Goal: Task Accomplishment & Management: Complete application form

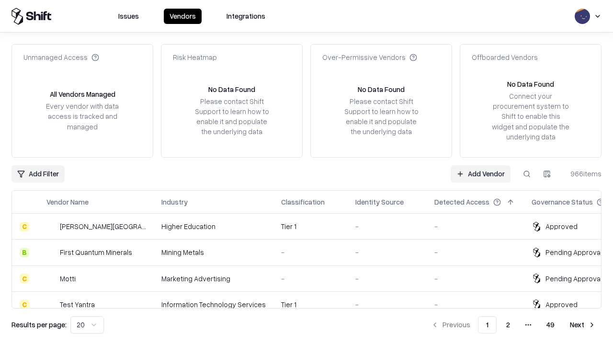
click at [481, 173] on link "Add Vendor" at bounding box center [481, 173] width 60 height 17
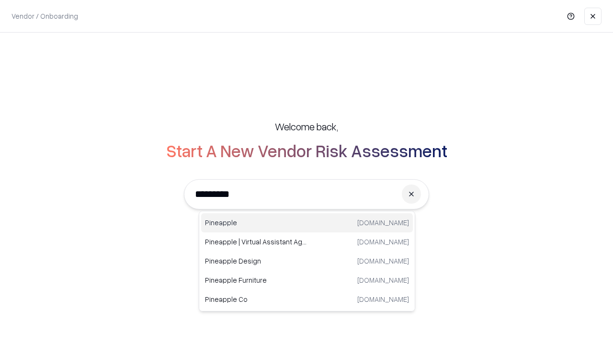
click at [307, 223] on div "Pineapple [DOMAIN_NAME]" at bounding box center [307, 222] width 212 height 19
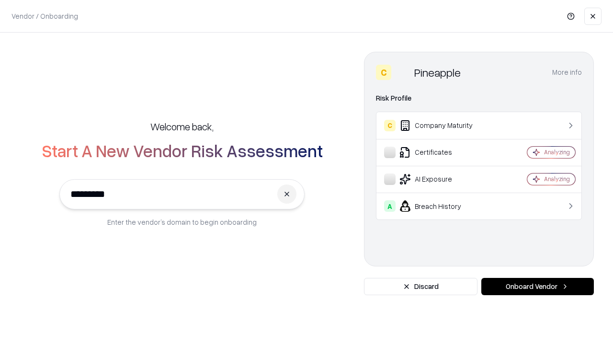
type input "*********"
click at [538, 287] on button "Onboard Vendor" at bounding box center [538, 286] width 113 height 17
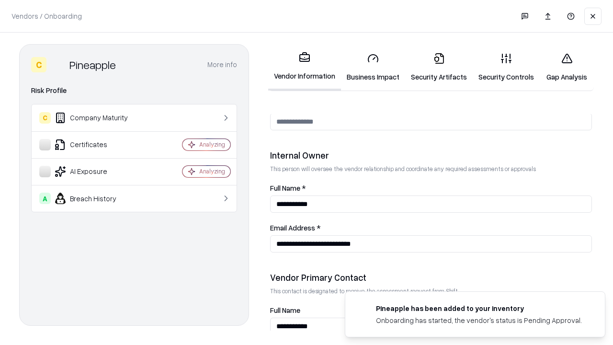
scroll to position [496, 0]
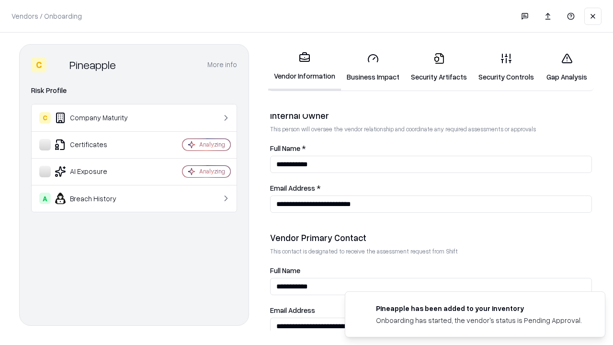
click at [439, 67] on link "Security Artifacts" at bounding box center [439, 67] width 68 height 45
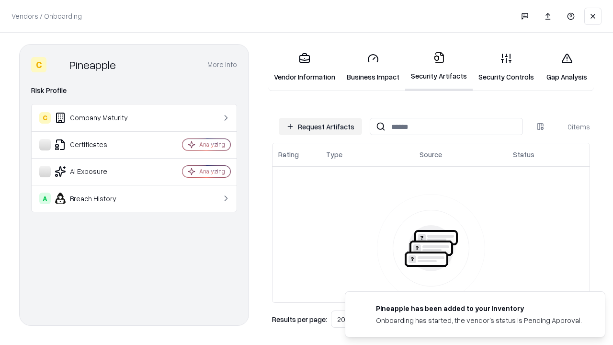
click at [321, 126] on button "Request Artifacts" at bounding box center [320, 126] width 83 height 17
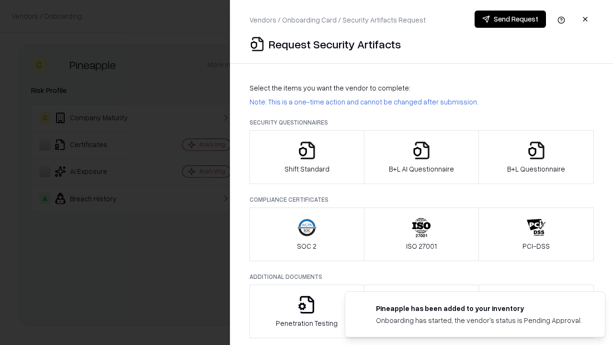
click at [536, 157] on icon "button" at bounding box center [536, 150] width 19 height 19
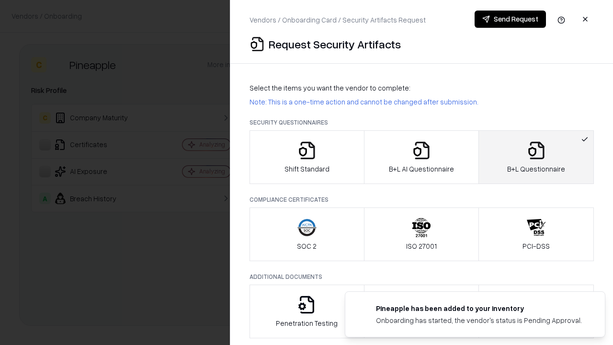
click at [421, 157] on icon "button" at bounding box center [421, 150] width 19 height 19
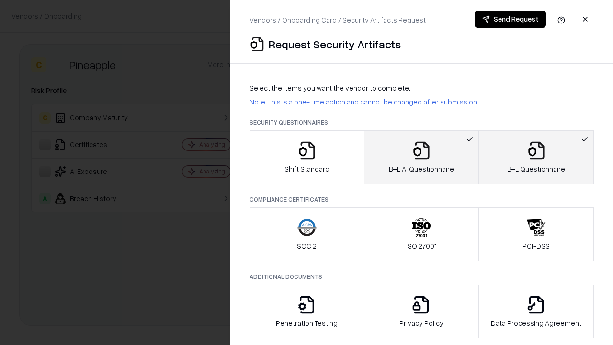
click at [510, 19] on button "Send Request" at bounding box center [510, 19] width 71 height 17
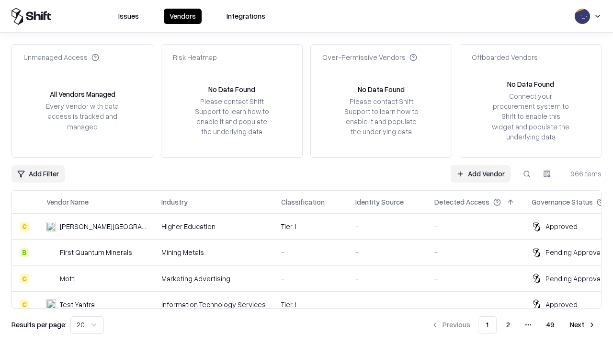
click at [527, 173] on button at bounding box center [526, 173] width 17 height 17
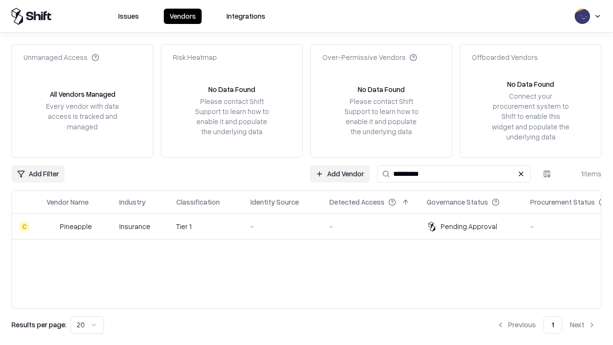
type input "*********"
click at [312, 226] on div "-" at bounding box center [283, 226] width 64 height 10
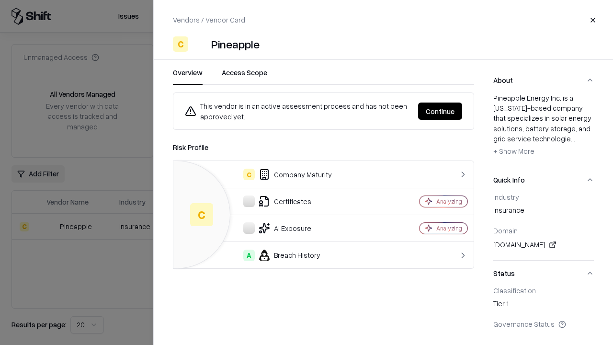
click at [440, 111] on button "Continue" at bounding box center [440, 111] width 44 height 17
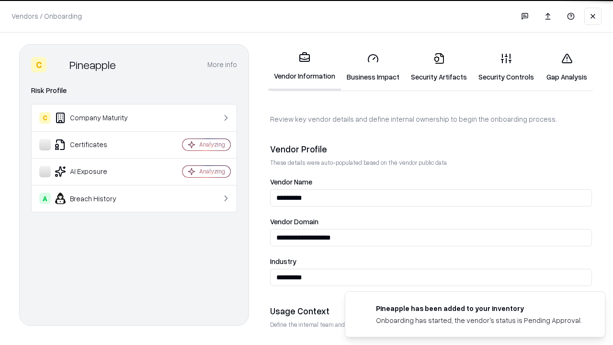
click at [439, 67] on link "Security Artifacts" at bounding box center [439, 67] width 68 height 45
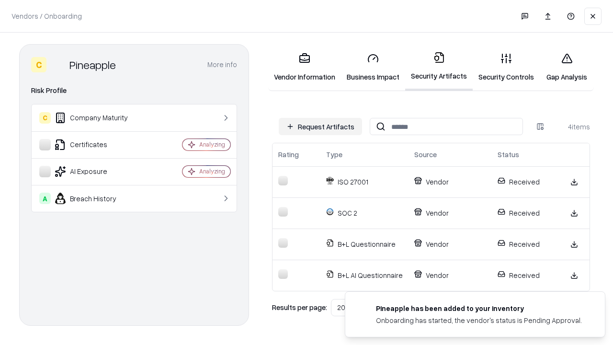
click at [567, 67] on link "Gap Analysis" at bounding box center [567, 67] width 54 height 45
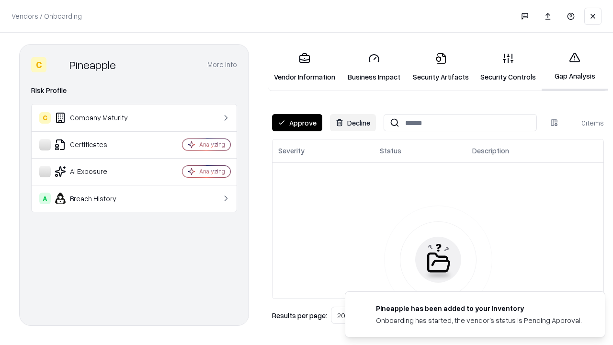
click at [297, 123] on button "Approve" at bounding box center [297, 122] width 50 height 17
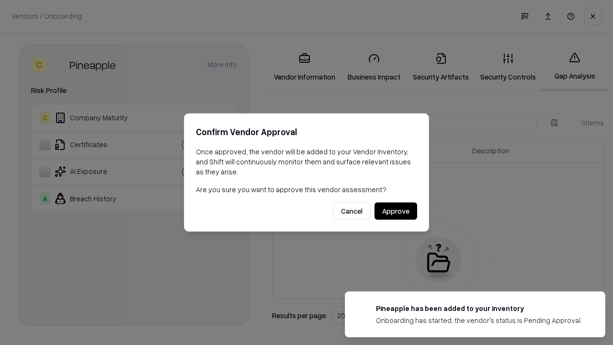
click at [396, 211] on button "Approve" at bounding box center [396, 211] width 43 height 17
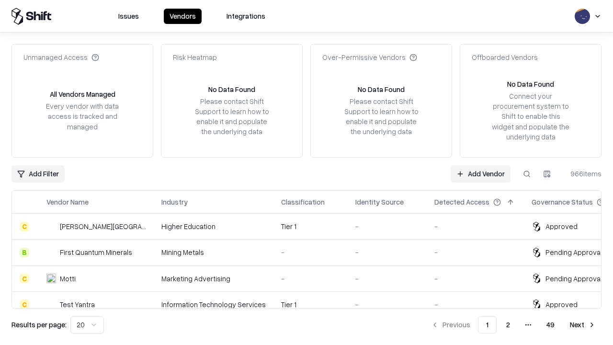
type input "*********"
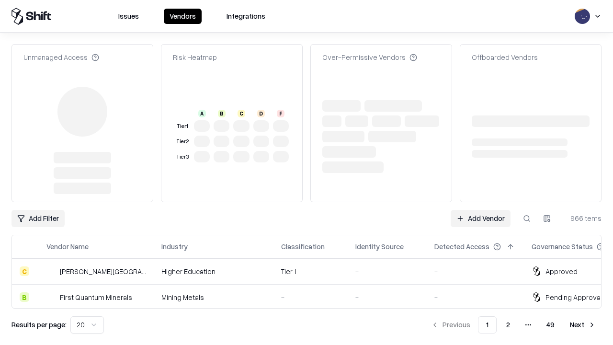
click at [481, 210] on link "Add Vendor" at bounding box center [481, 218] width 60 height 17
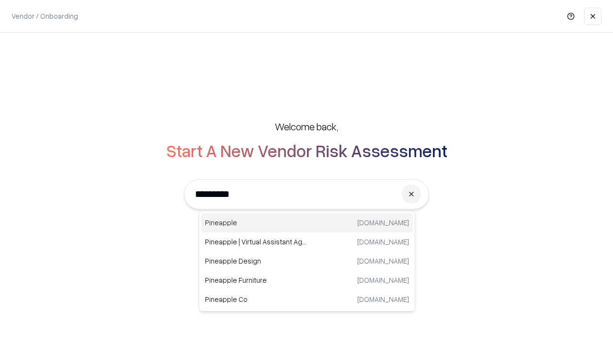
click at [307, 223] on div "Pineapple [DOMAIN_NAME]" at bounding box center [307, 222] width 212 height 19
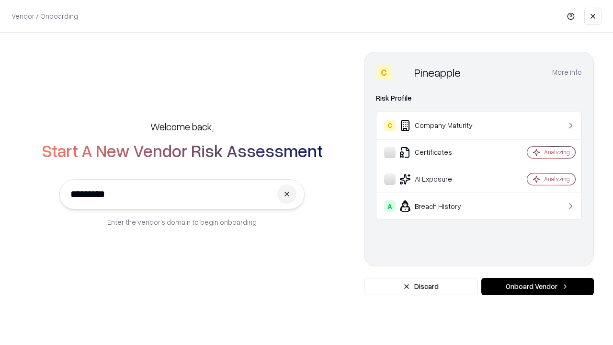
type input "*********"
click at [538, 287] on button "Onboard Vendor" at bounding box center [538, 286] width 113 height 17
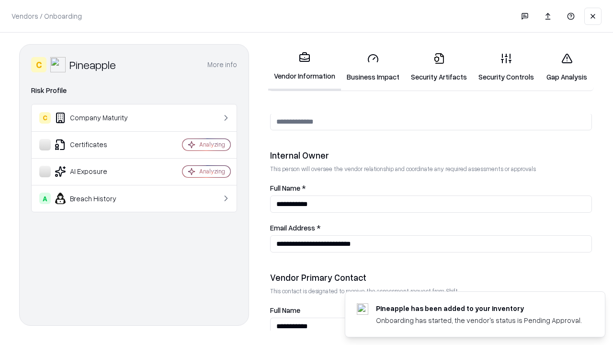
scroll to position [496, 0]
